Goal: Complete application form

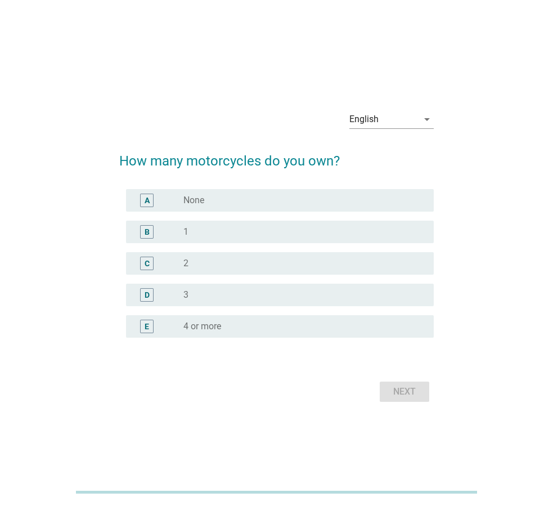
click at [227, 228] on div "radio_button_unchecked 1" at bounding box center [299, 231] width 232 height 11
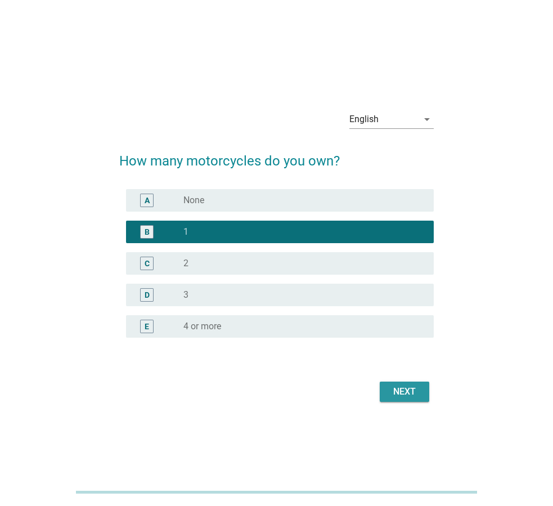
click at [405, 389] on div "Next" at bounding box center [405, 392] width 32 height 14
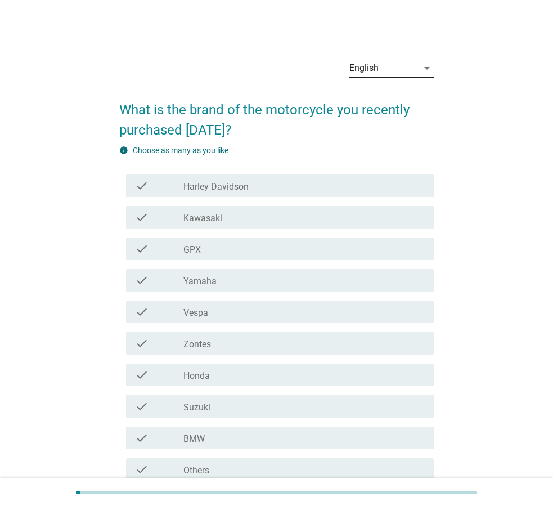
click at [384, 70] on div "English" at bounding box center [384, 68] width 69 height 18
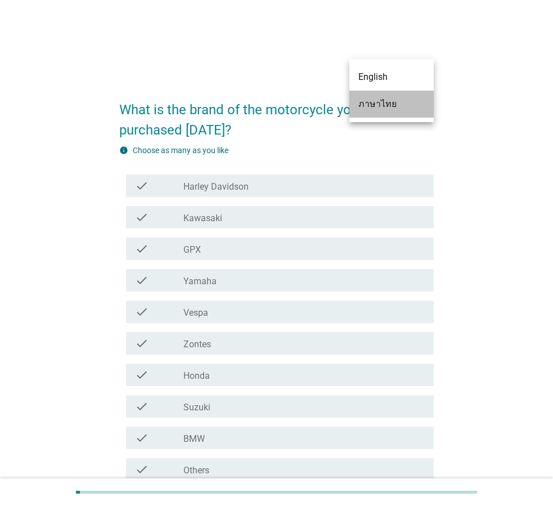
click at [388, 106] on div "ภาษาไทย" at bounding box center [392, 104] width 66 height 14
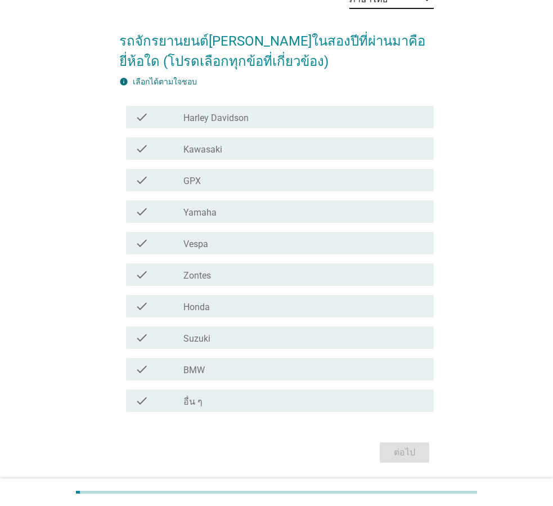
scroll to position [106, 0]
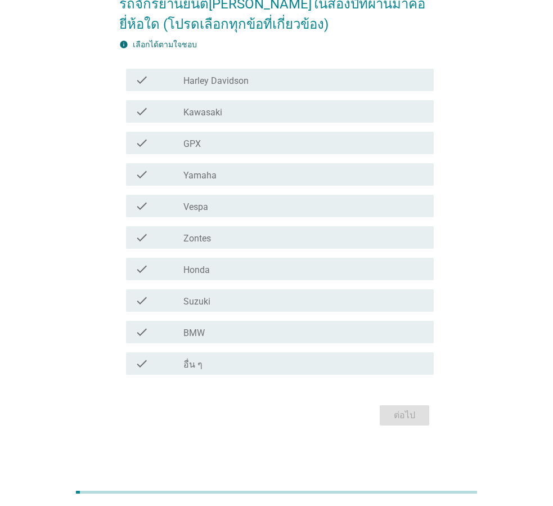
click at [207, 272] on label "Honda" at bounding box center [196, 270] width 26 height 11
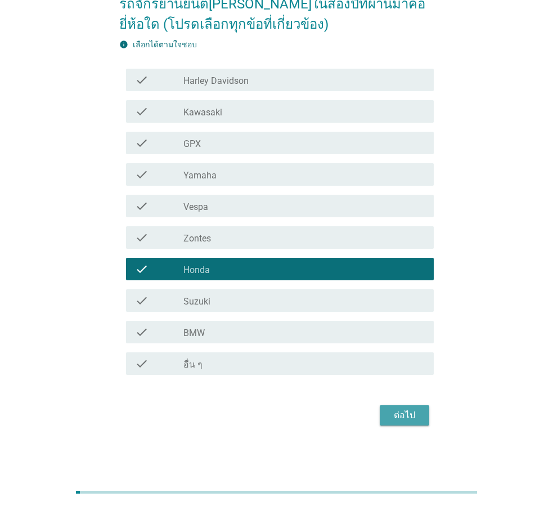
click at [403, 413] on div "ต่อไป" at bounding box center [405, 416] width 32 height 14
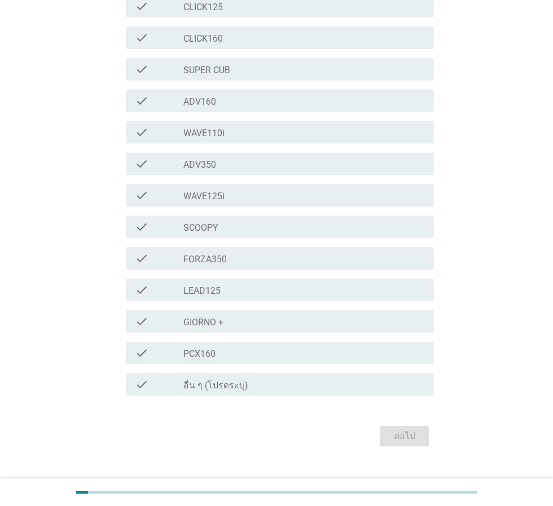
scroll to position [200, 0]
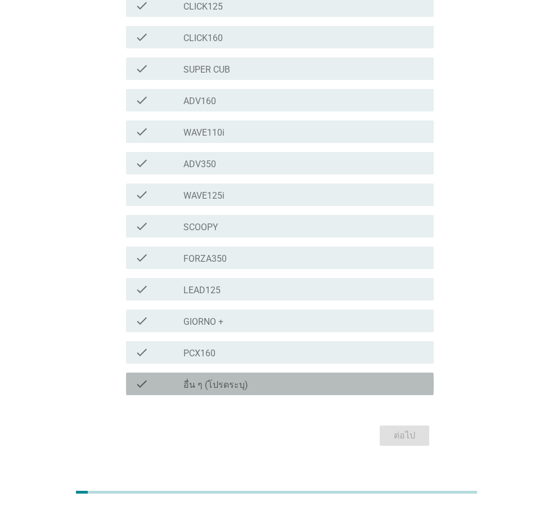
click at [211, 379] on label "อื่น ๆ (โปรดระบุ)" at bounding box center [215, 384] width 65 height 11
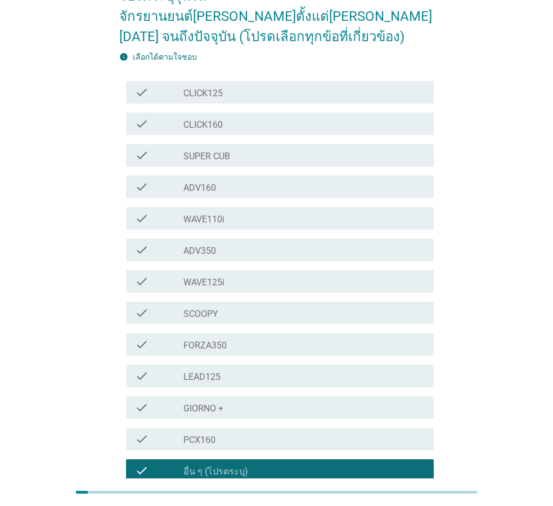
scroll to position [0, 0]
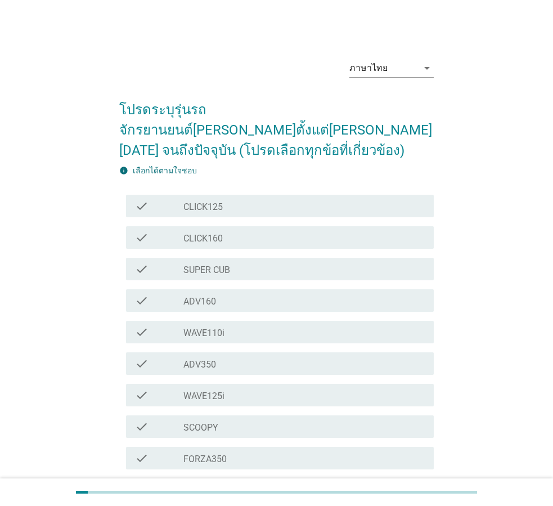
click at [250, 325] on div "check_box_outline_blank WAVE110i" at bounding box center [303, 332] width 241 height 14
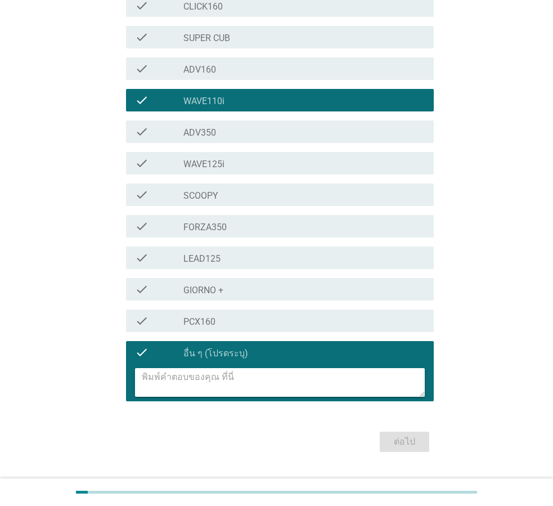
scroll to position [238, 0]
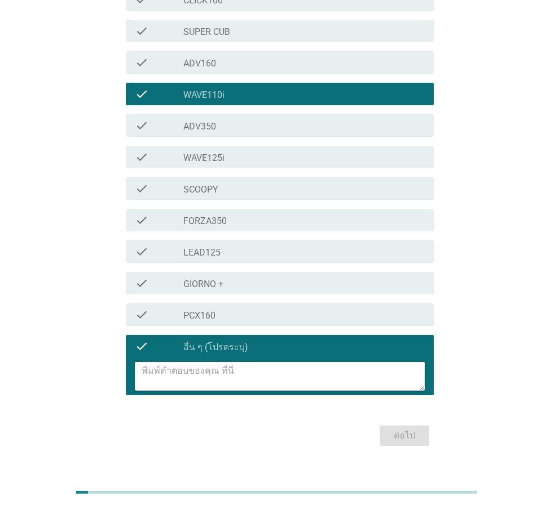
click at [342, 335] on div "check check_box อื่น ๆ (โปรดระบุ)" at bounding box center [280, 346] width 308 height 23
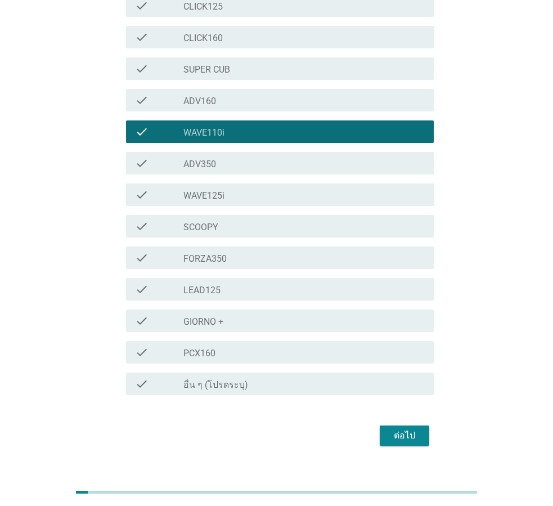
click at [407, 429] on div "ต่อไป" at bounding box center [405, 436] width 32 height 14
